Goal: Use online tool/utility: Utilize a website feature to perform a specific function

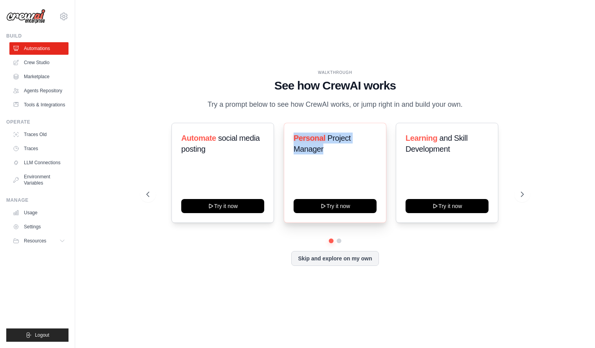
drag, startPoint x: 292, startPoint y: 142, endPoint x: 336, endPoint y: 163, distance: 48.1
click at [336, 163] on div "Personal Project Manager Try it now" at bounding box center [335, 173] width 103 height 100
click at [516, 196] on button at bounding box center [522, 195] width 16 height 16
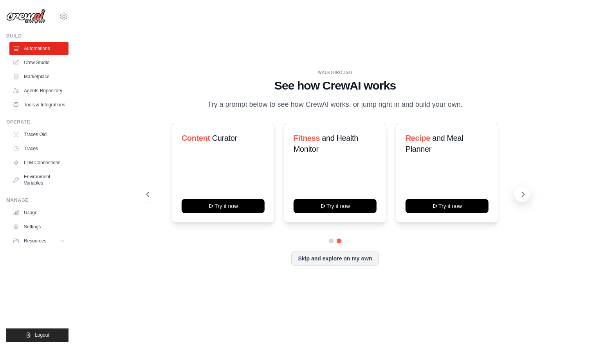
click at [515, 196] on button at bounding box center [522, 195] width 16 height 16
click at [524, 196] on icon at bounding box center [523, 195] width 8 height 8
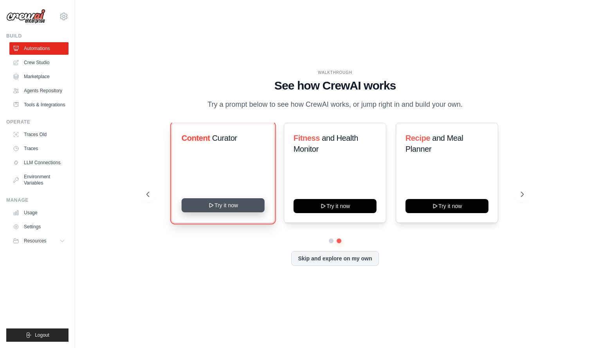
click at [226, 209] on button "Try it now" at bounding box center [222, 205] width 83 height 14
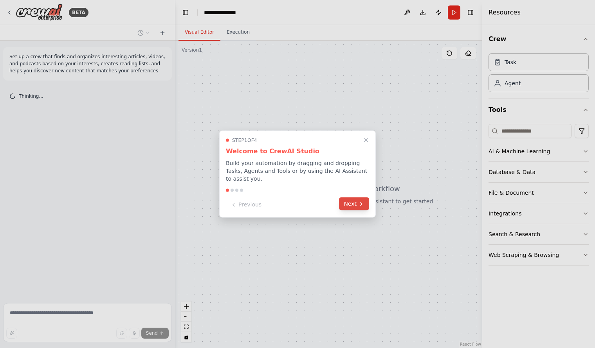
click at [360, 207] on icon at bounding box center [361, 204] width 6 height 6
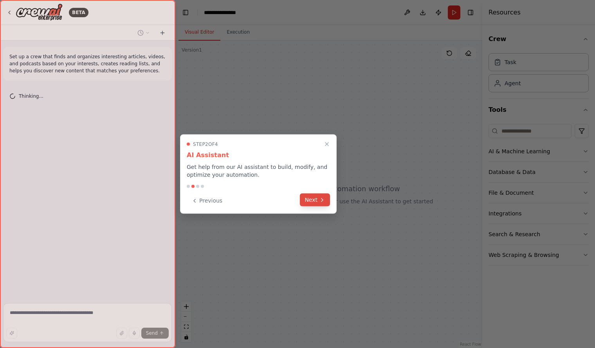
click at [316, 202] on button "Next" at bounding box center [315, 200] width 30 height 13
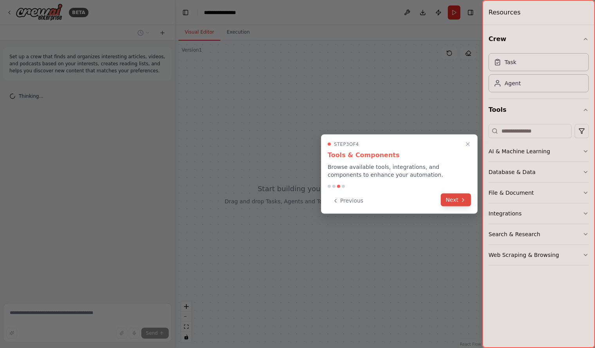
click at [447, 197] on button "Next" at bounding box center [456, 200] width 30 height 13
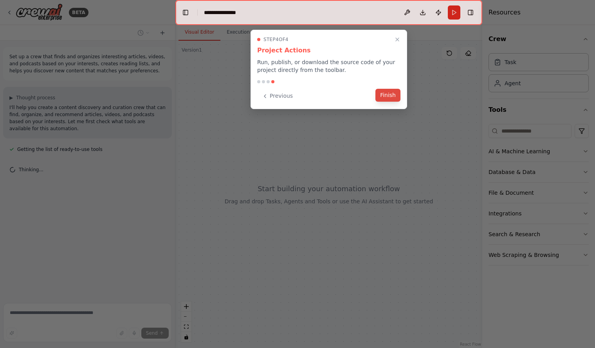
click at [389, 98] on button "Finish" at bounding box center [387, 95] width 25 height 13
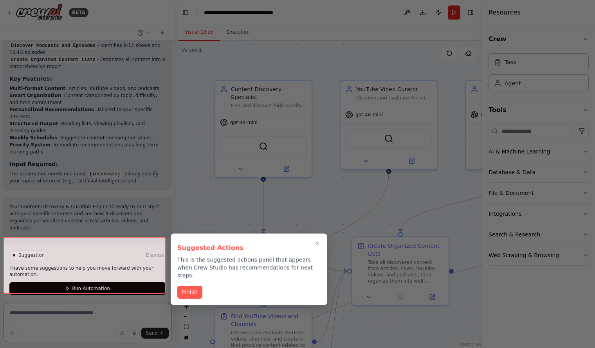
scroll to position [1026, 0]
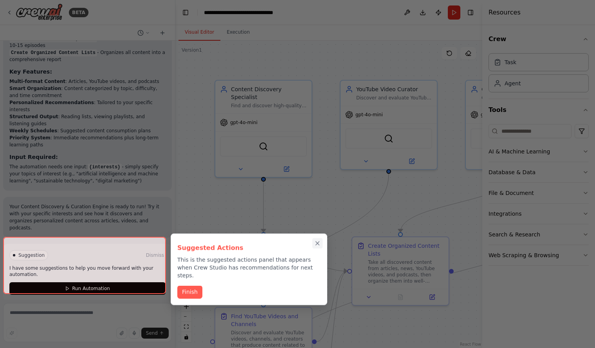
click at [317, 243] on icon "Close walkthrough" at bounding box center [318, 243] width 4 height 4
